Goal: Find specific page/section: Find specific page/section

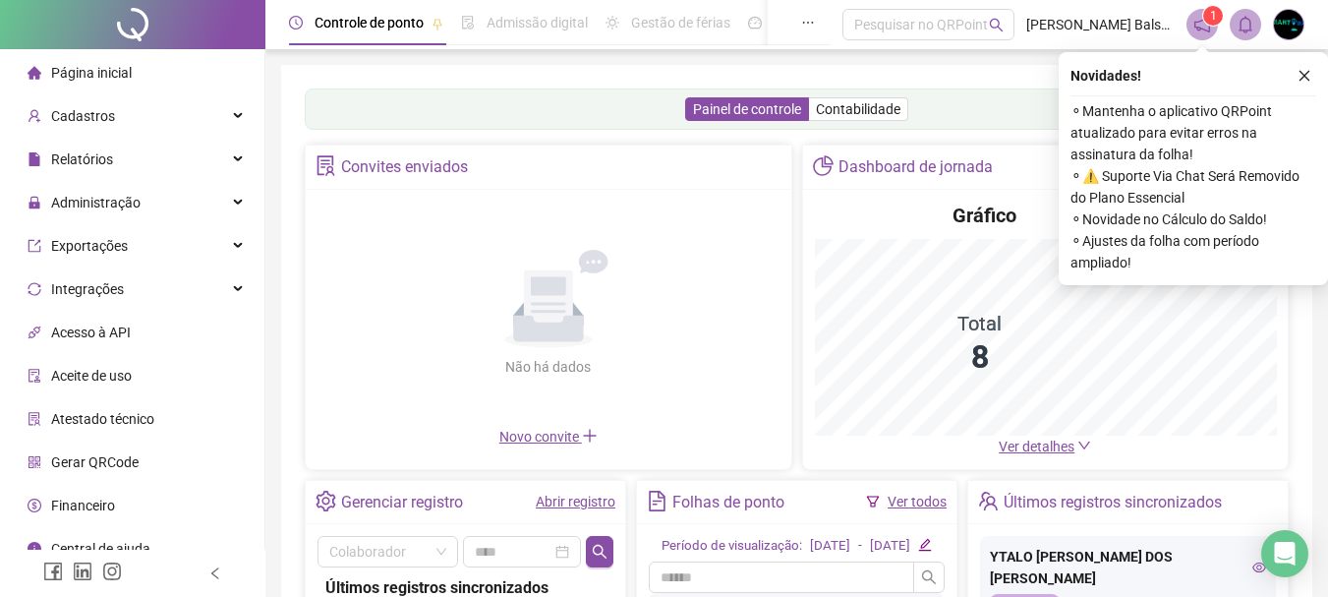
drag, startPoint x: 1306, startPoint y: 69, endPoint x: 982, endPoint y: 237, distance: 365.3
click at [1306, 70] on icon "close" at bounding box center [1305, 76] width 14 height 14
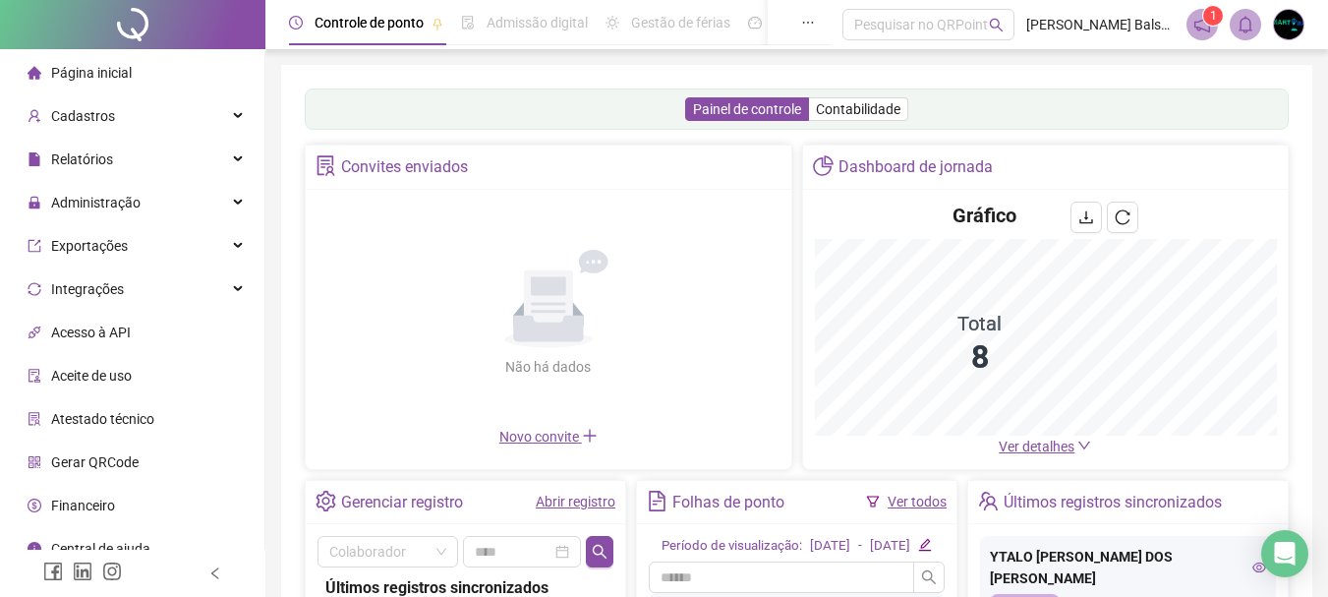
click at [1027, 445] on span "Ver detalhes" at bounding box center [1037, 446] width 76 height 16
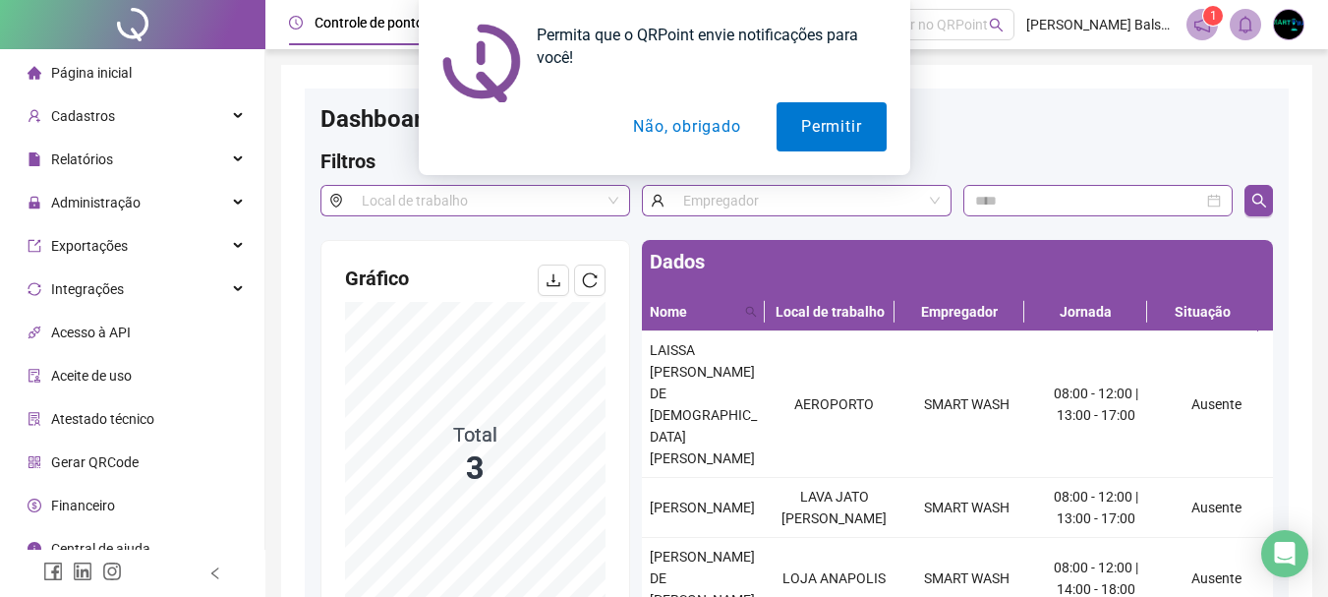
click at [645, 132] on button "Não, obrigado" at bounding box center [686, 126] width 156 height 49
